Goal: Download file/media

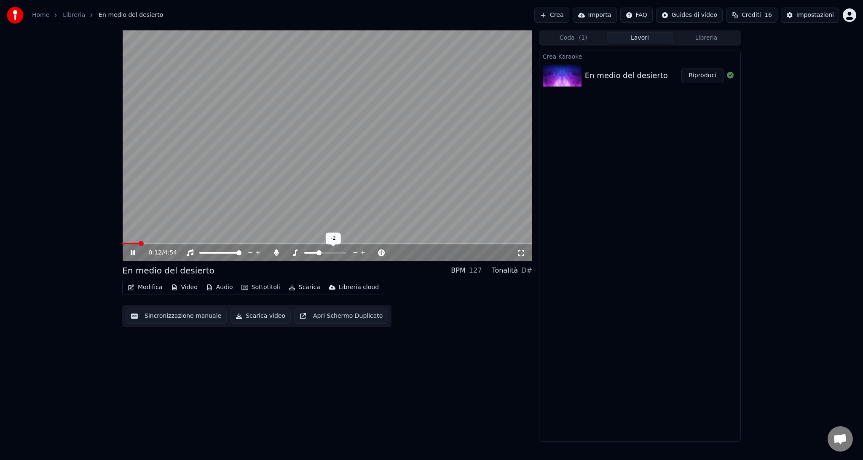
click at [318, 253] on span at bounding box center [319, 252] width 5 height 5
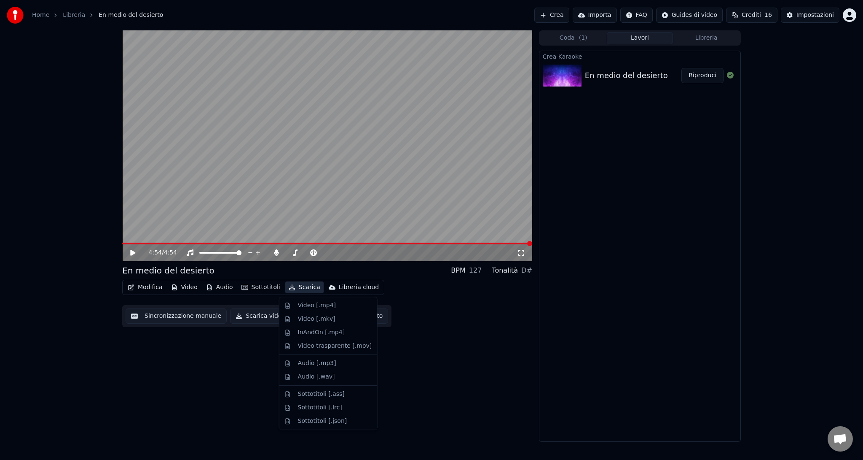
click at [298, 286] on button "Scarica" at bounding box center [304, 287] width 38 height 12
click at [307, 306] on div "Video [.mp4]" at bounding box center [317, 305] width 38 height 8
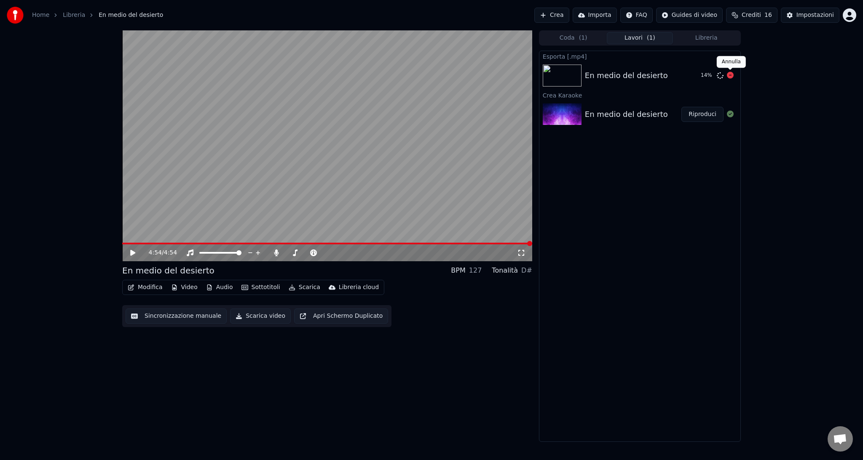
click at [731, 77] on icon at bounding box center [730, 75] width 7 height 7
click at [286, 255] on span at bounding box center [288, 252] width 5 height 5
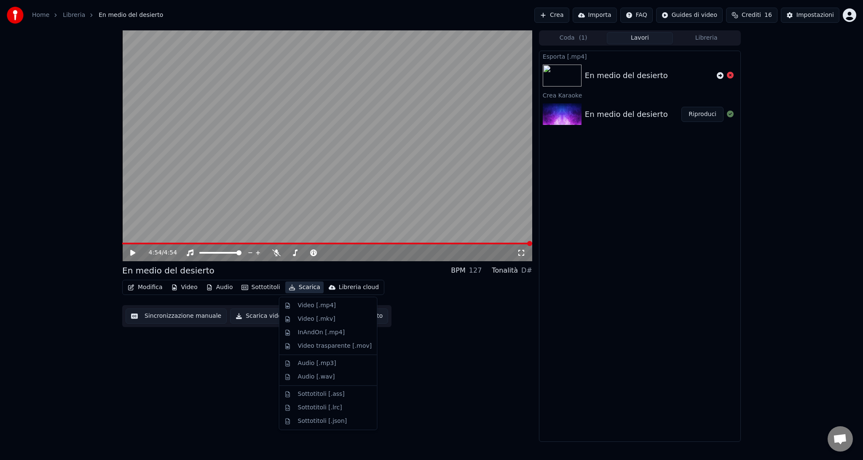
click at [299, 285] on button "Scarica" at bounding box center [304, 287] width 38 height 12
click at [303, 302] on div "Video [.mp4]" at bounding box center [317, 305] width 38 height 8
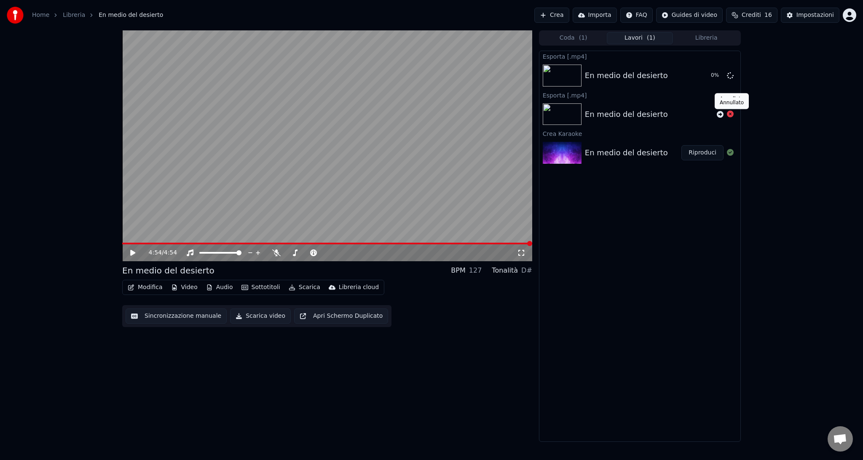
click at [731, 115] on icon at bounding box center [730, 113] width 7 height 7
click at [256, 286] on button "Sottotitoli" at bounding box center [261, 287] width 46 height 12
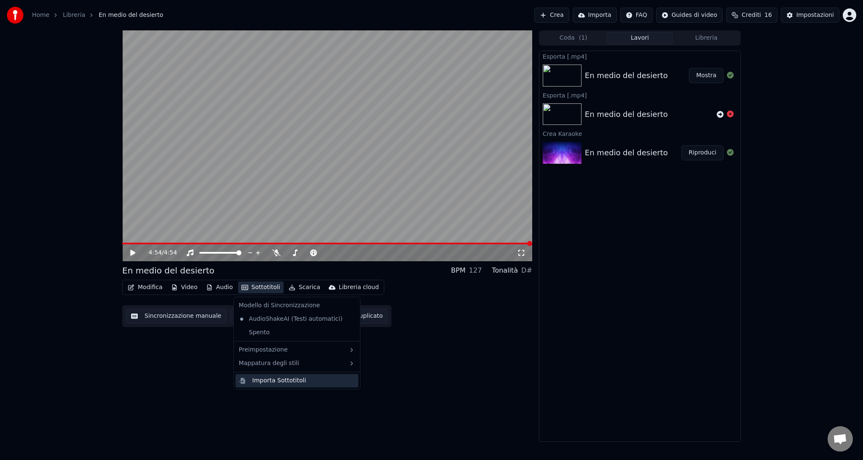
click at [279, 379] on div "Importa Sottotitoli" at bounding box center [280, 380] width 54 height 8
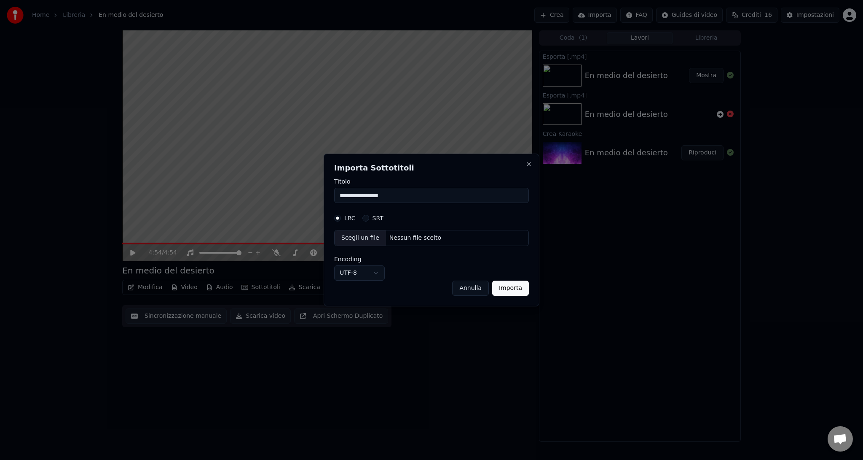
click at [471, 283] on button "Annulla" at bounding box center [470, 287] width 37 height 15
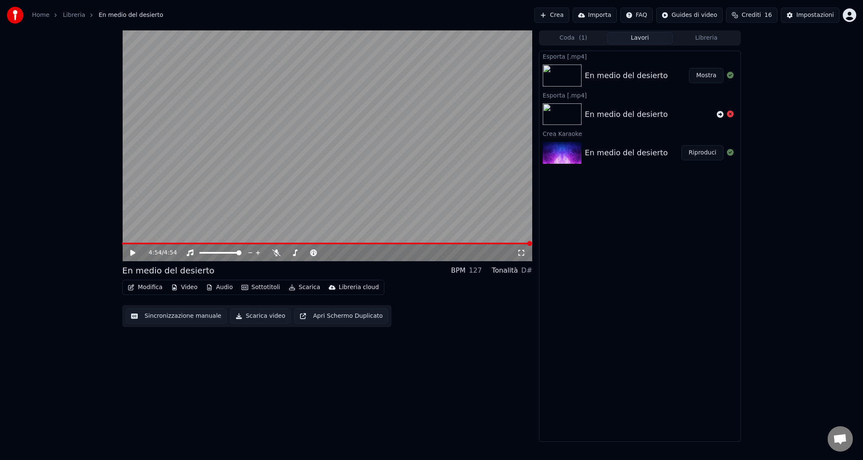
click at [651, 74] on div "En medio del desierto" at bounding box center [626, 76] width 83 height 12
click at [133, 253] on icon at bounding box center [132, 253] width 5 height 6
click at [133, 251] on icon at bounding box center [133, 252] width 4 height 5
